Goal: Register for event/course

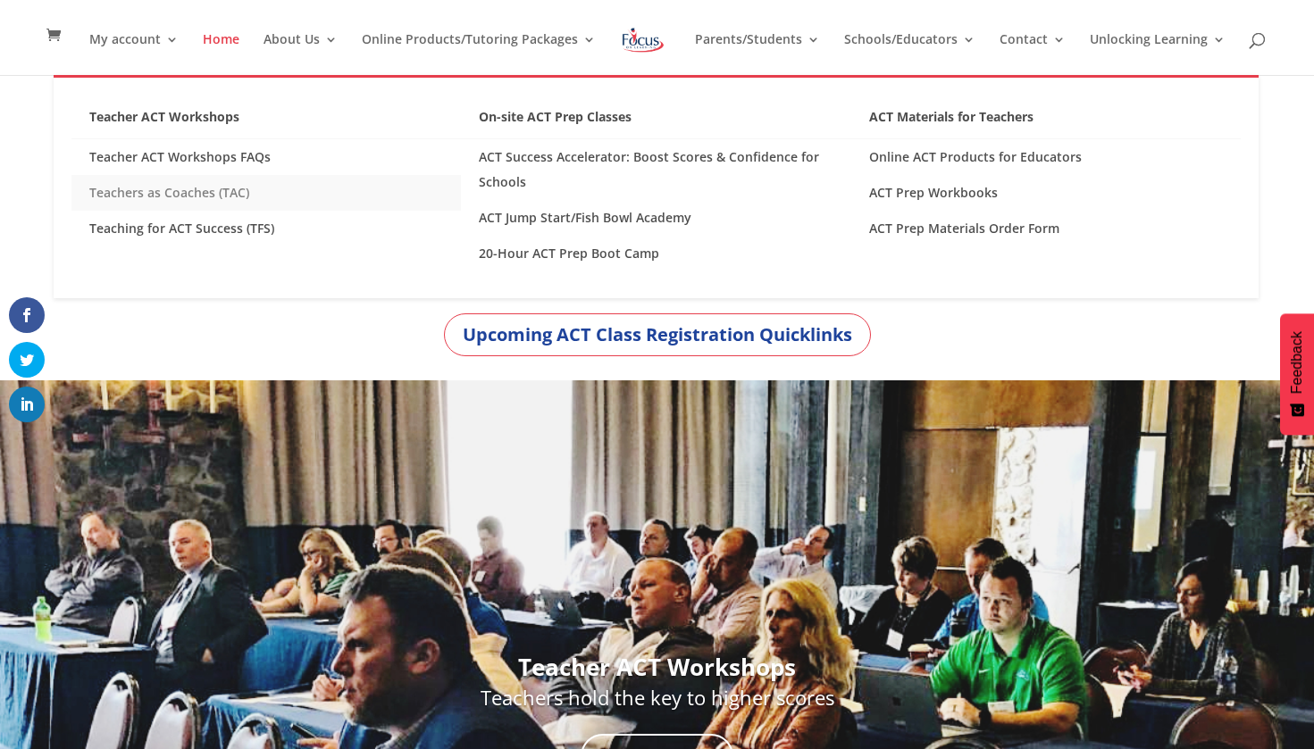
click at [168, 203] on link "Teachers as Coaches (TAC)" at bounding box center [265, 193] width 389 height 36
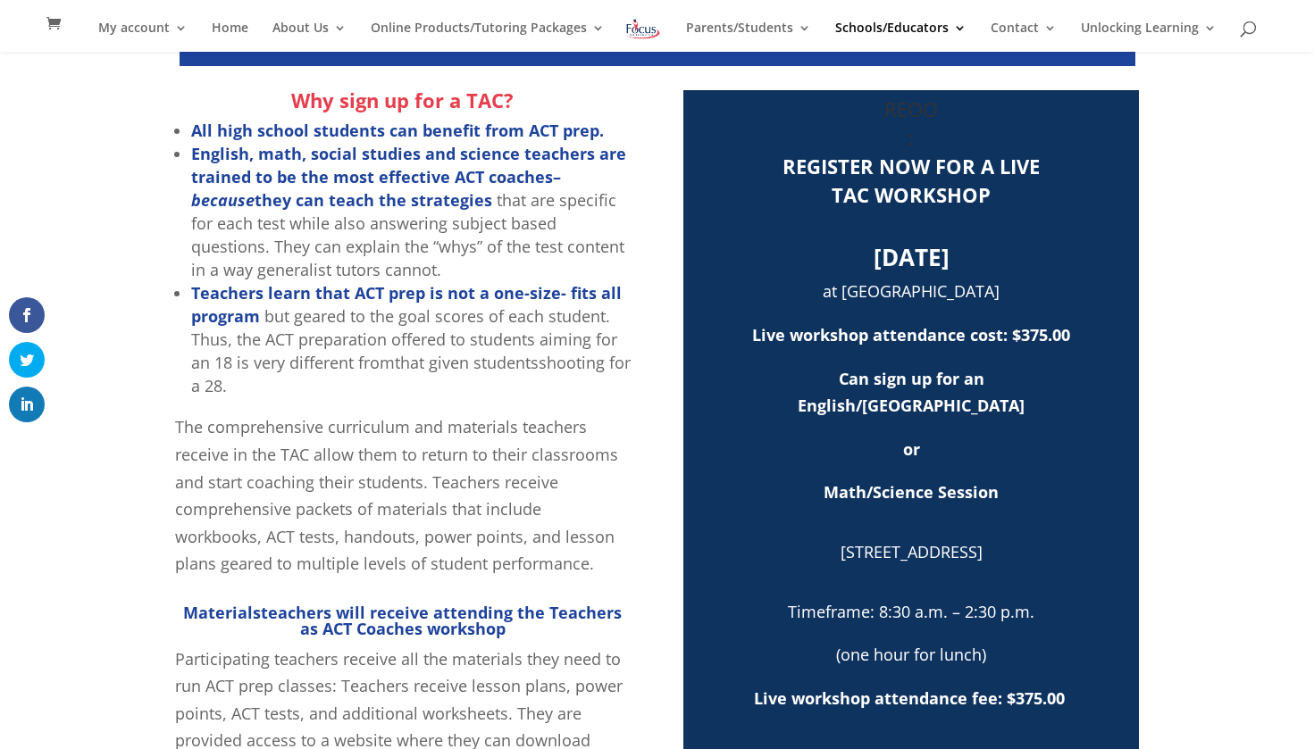
scroll to position [560, 0]
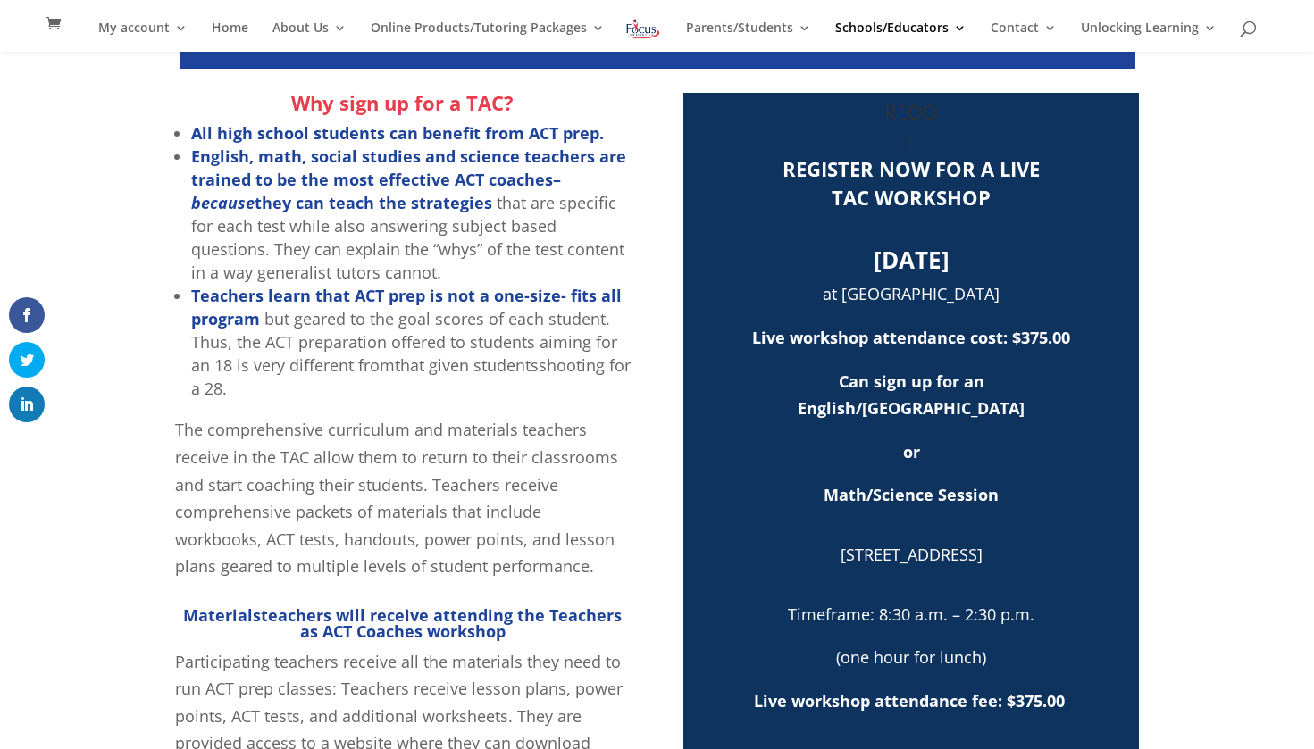
drag, startPoint x: 779, startPoint y: 255, endPoint x: 924, endPoint y: 272, distance: 145.6
click at [923, 272] on h2 "[DATE]" at bounding box center [911, 264] width 438 height 32
click at [924, 272] on b "[DATE]" at bounding box center [912, 260] width 76 height 32
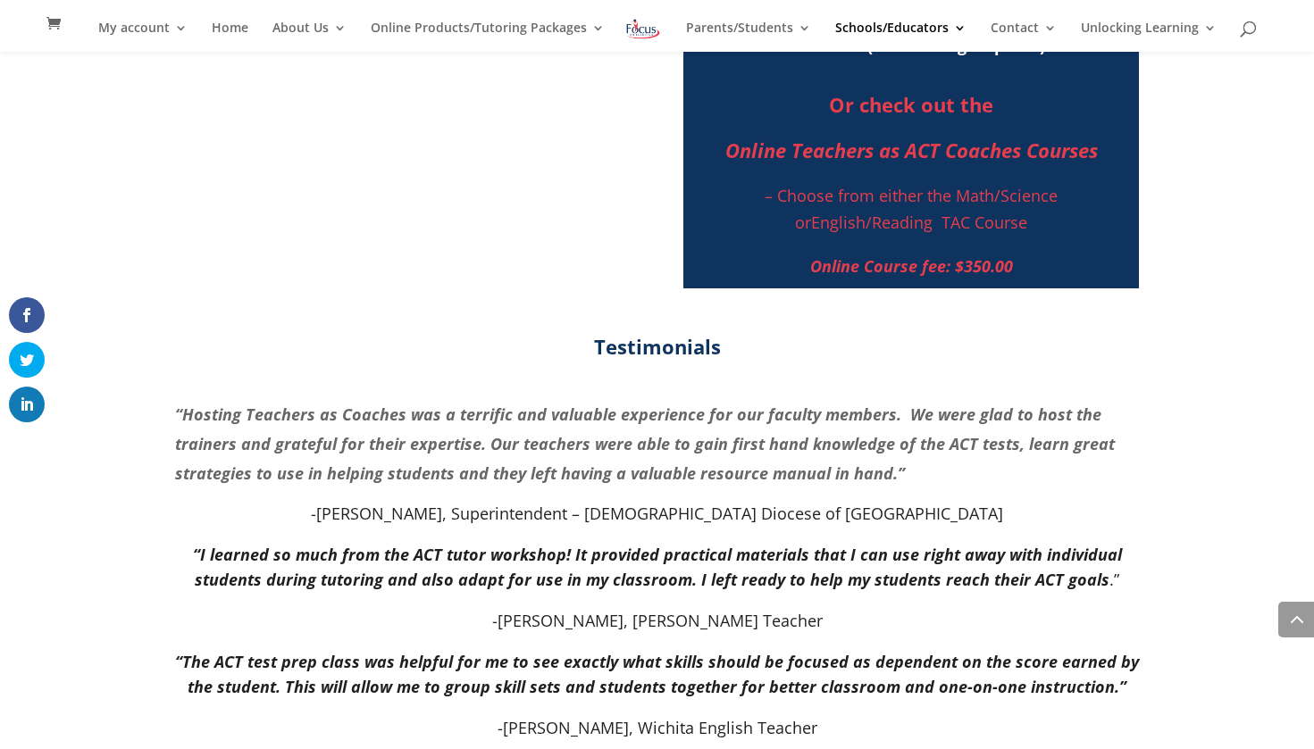
scroll to position [1312, 0]
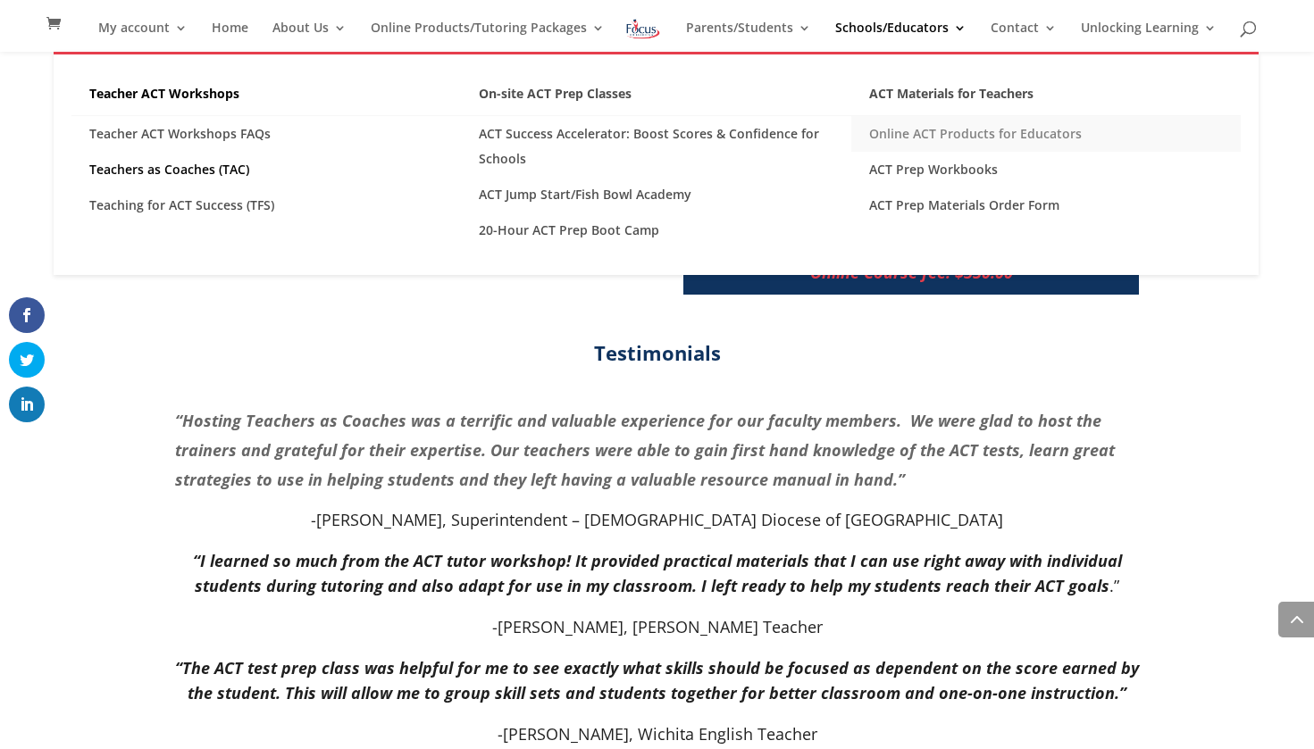
click at [917, 136] on link "Online ACT Products for Educators" at bounding box center [1045, 134] width 389 height 36
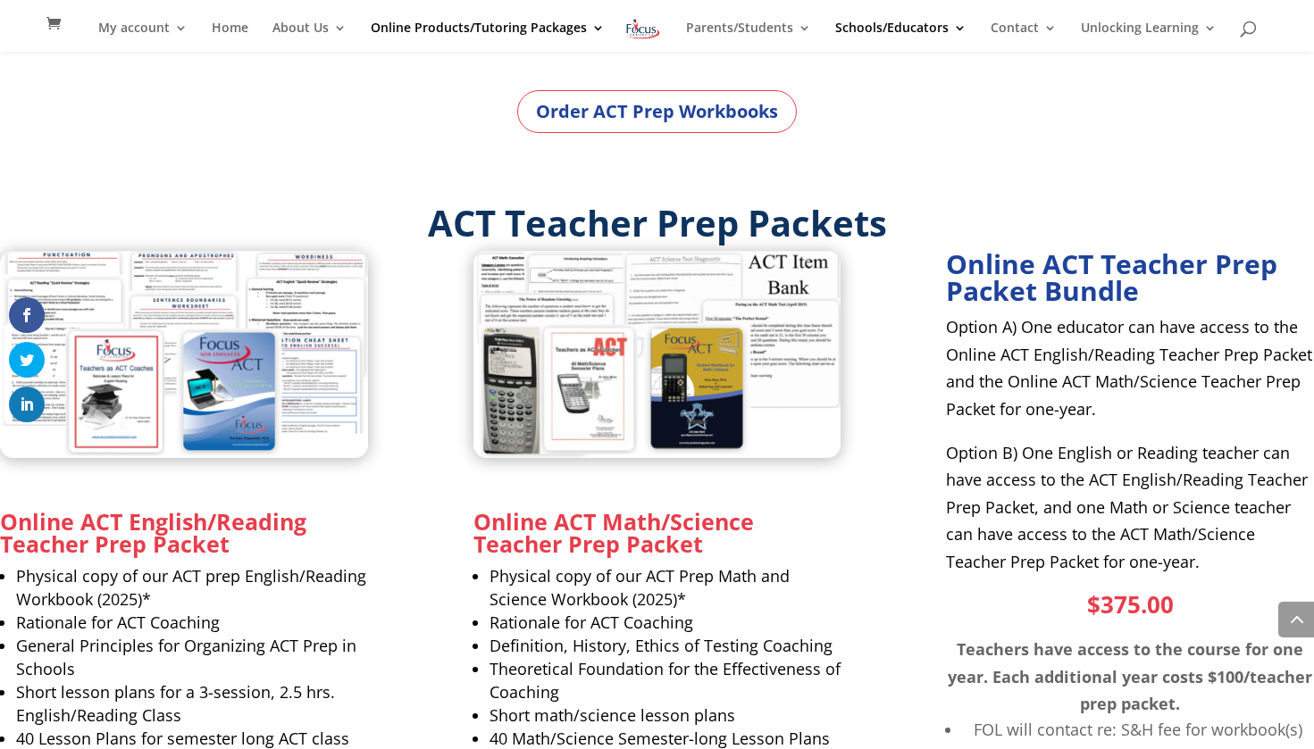
scroll to position [958, 0]
